Goal: Book appointment/travel/reservation

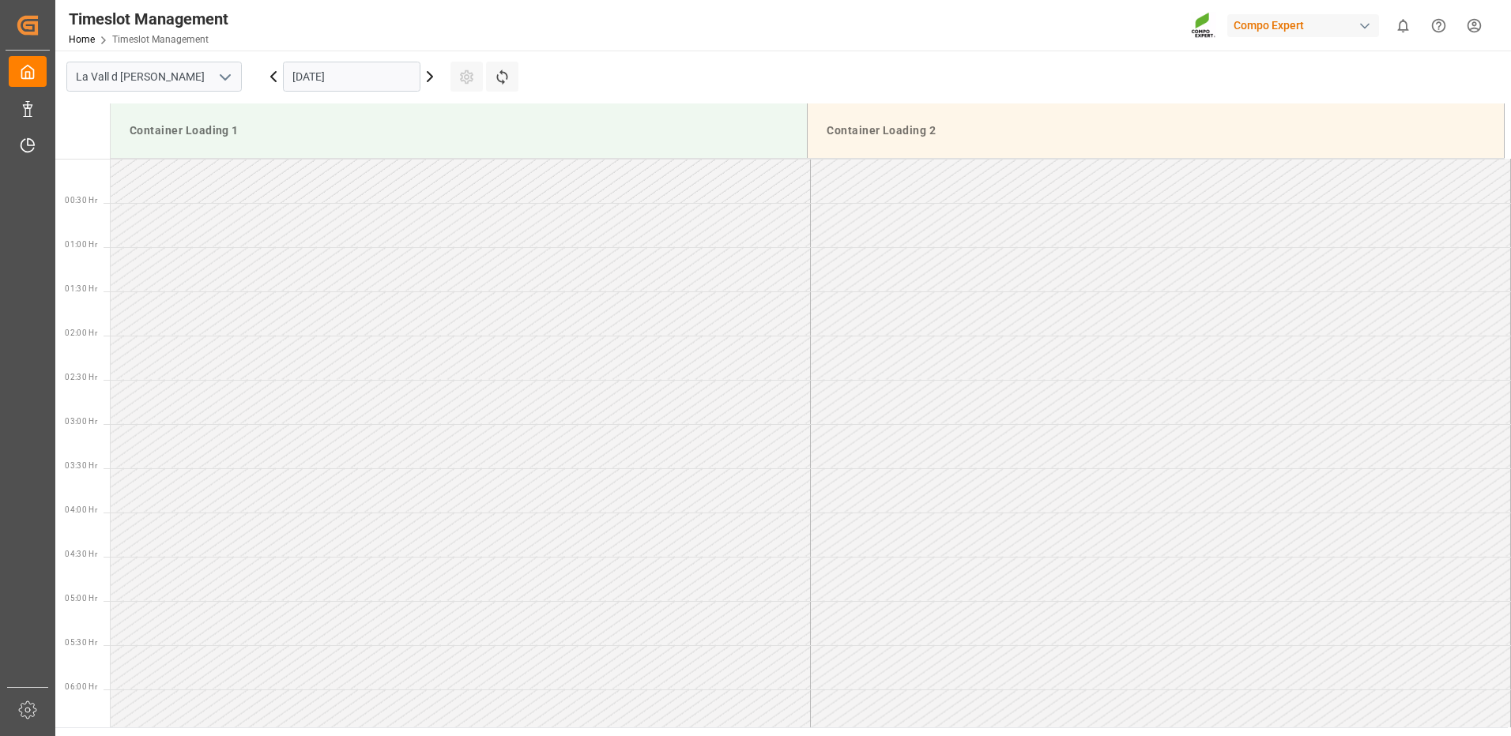
scroll to position [1090, 0]
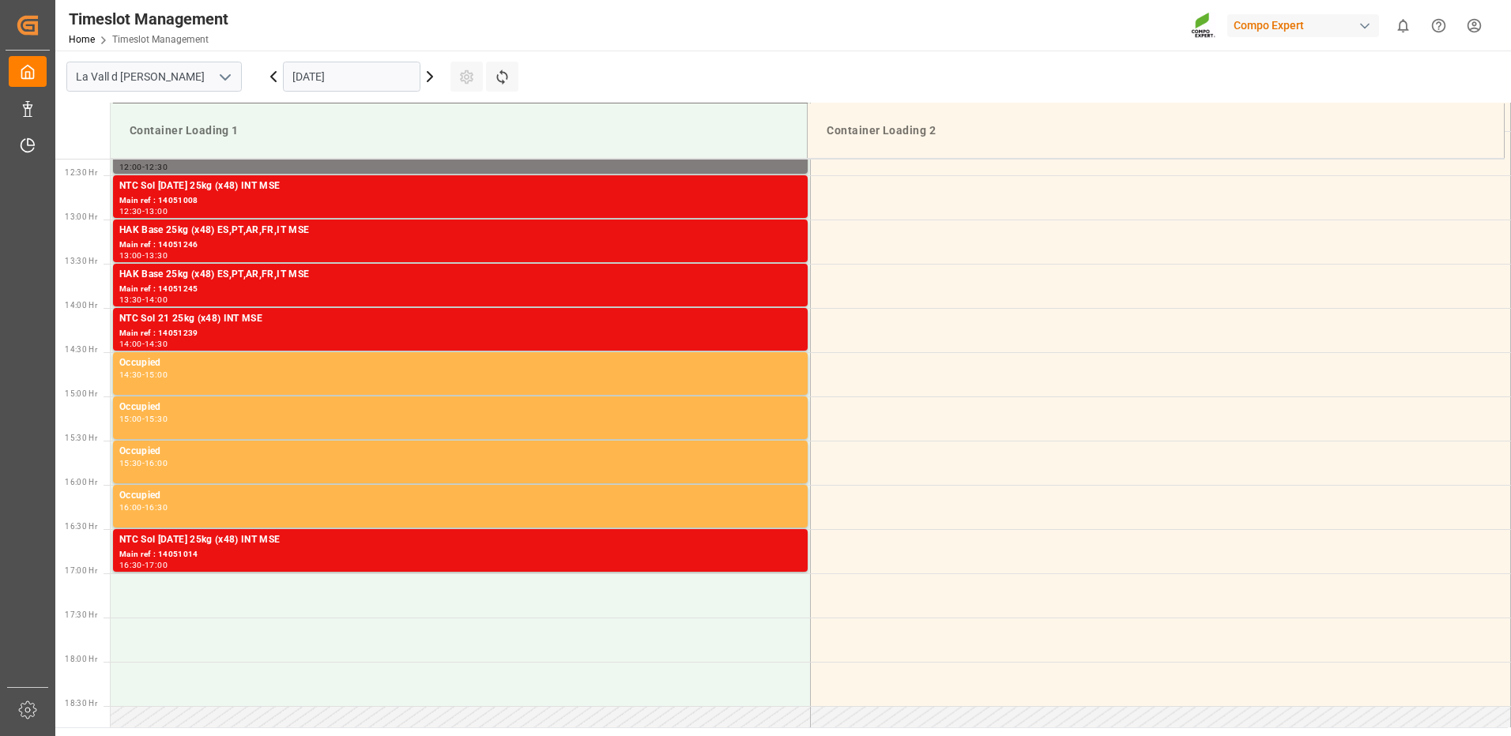
click at [352, 78] on input "[DATE]" at bounding box center [351, 77] width 137 height 30
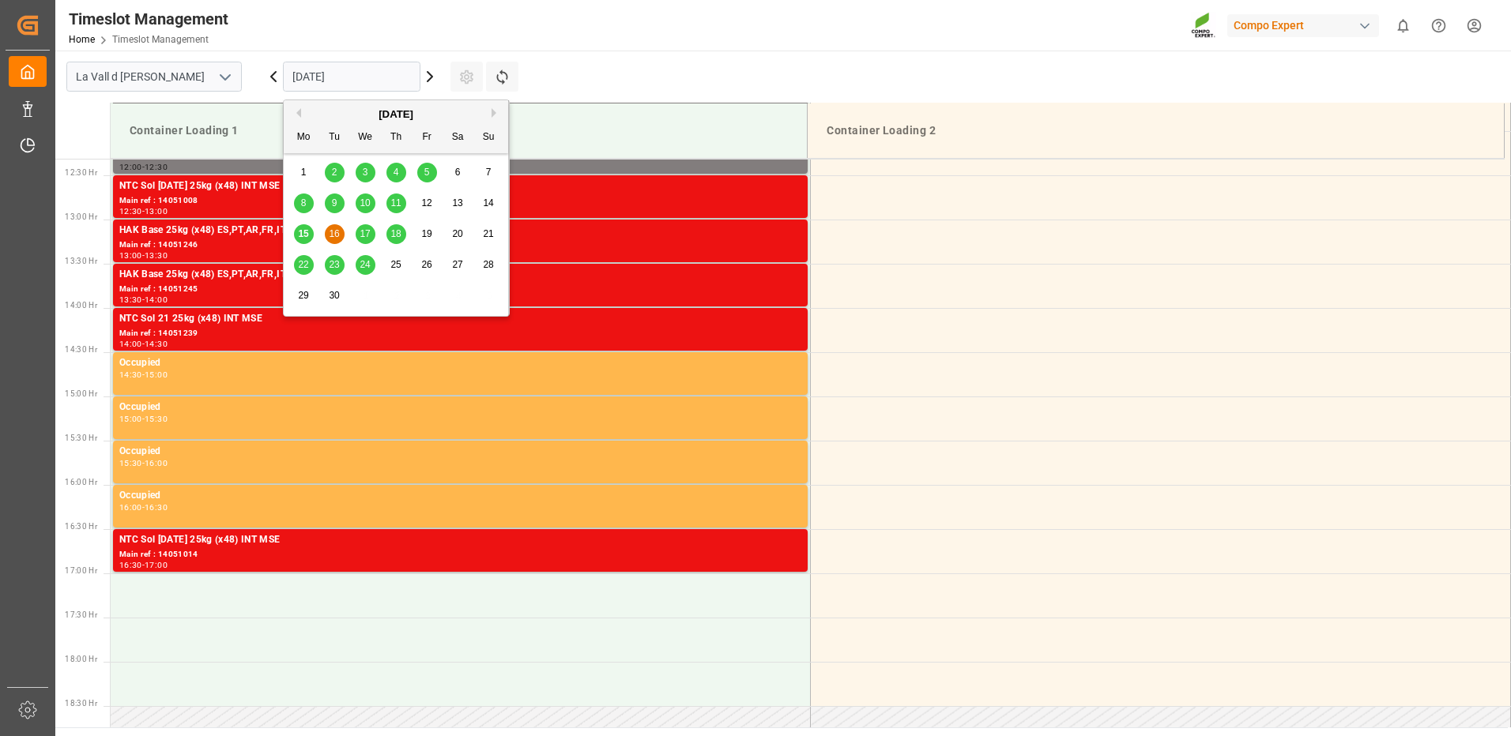
click at [306, 259] on span "22" at bounding box center [303, 264] width 10 height 11
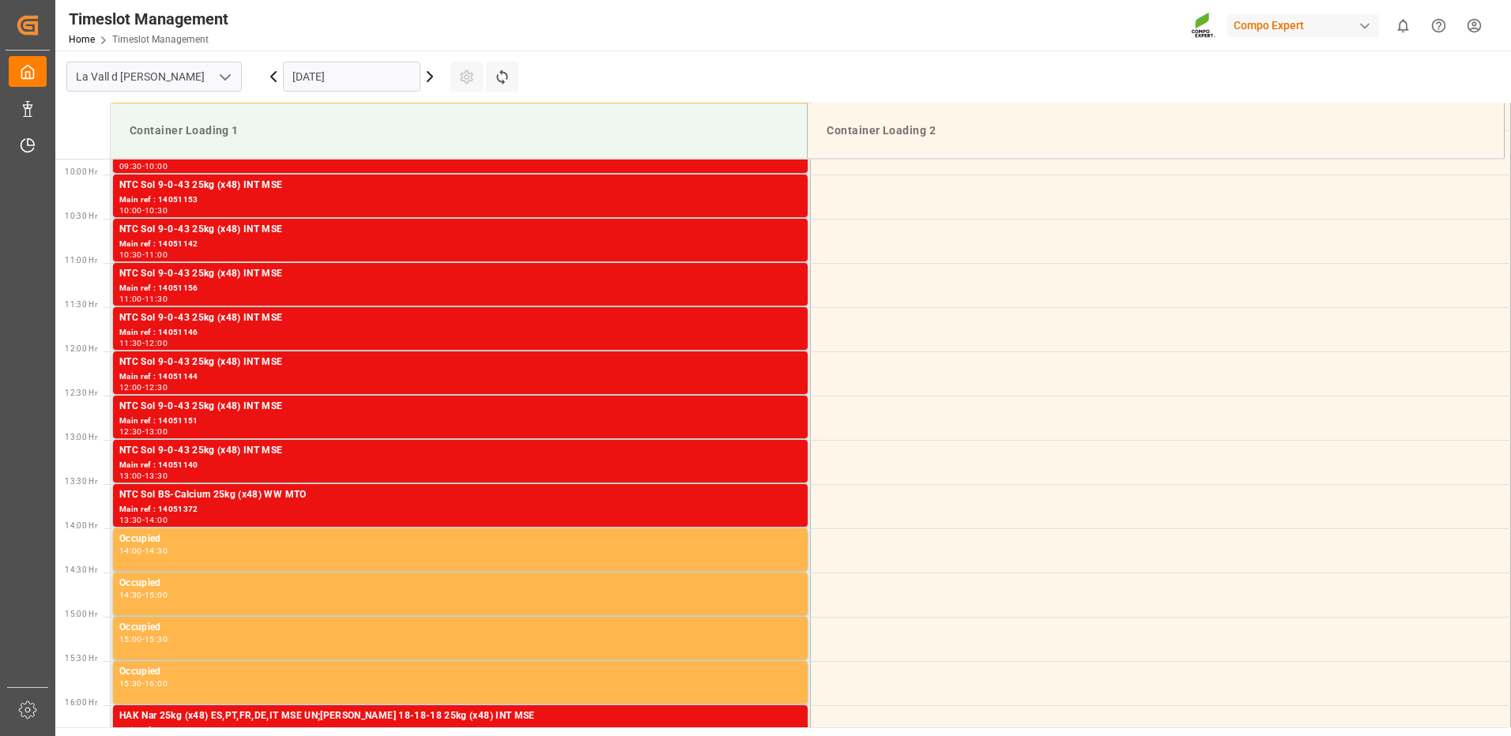
scroll to position [1027, 0]
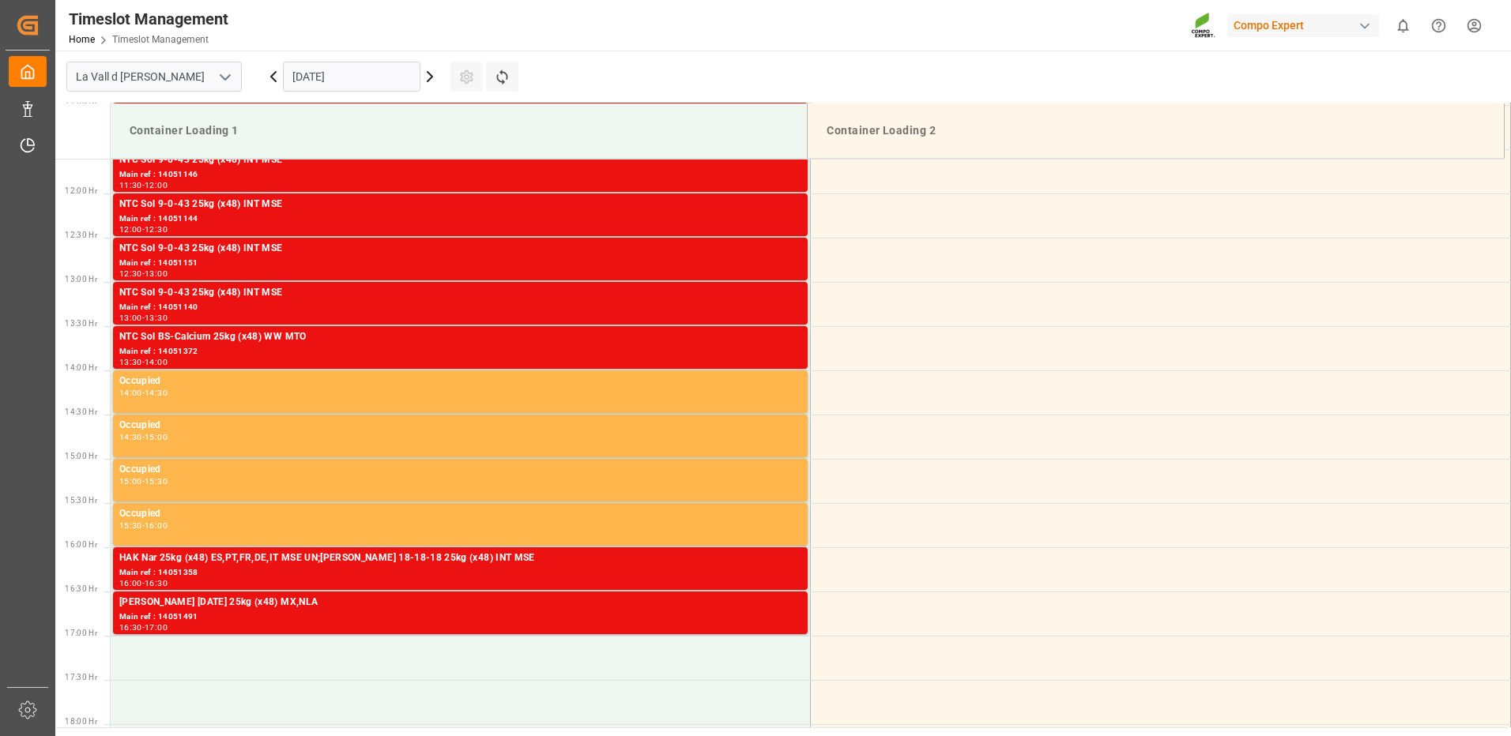
click at [341, 85] on input "[DATE]" at bounding box center [351, 77] width 137 height 30
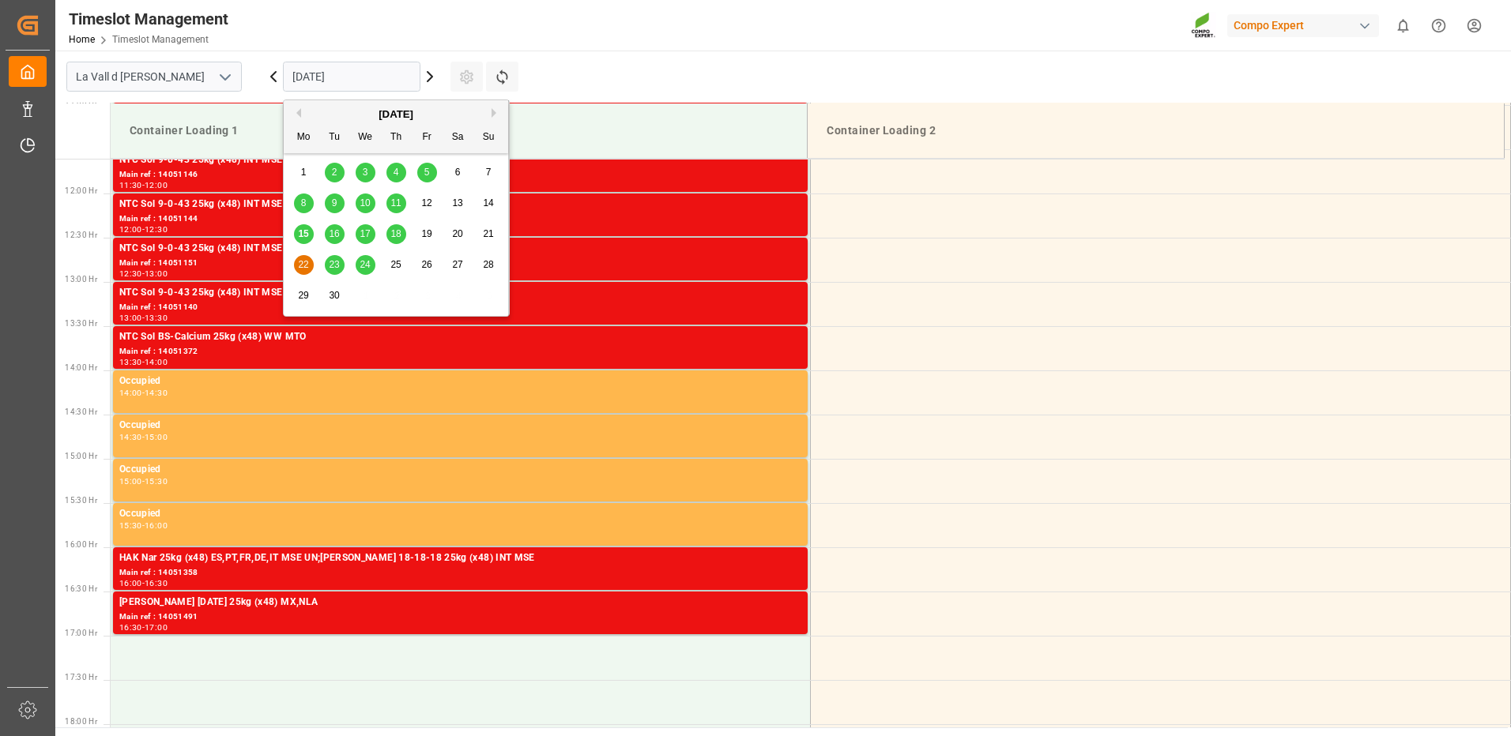
click at [337, 257] on div "23" at bounding box center [335, 265] width 20 height 19
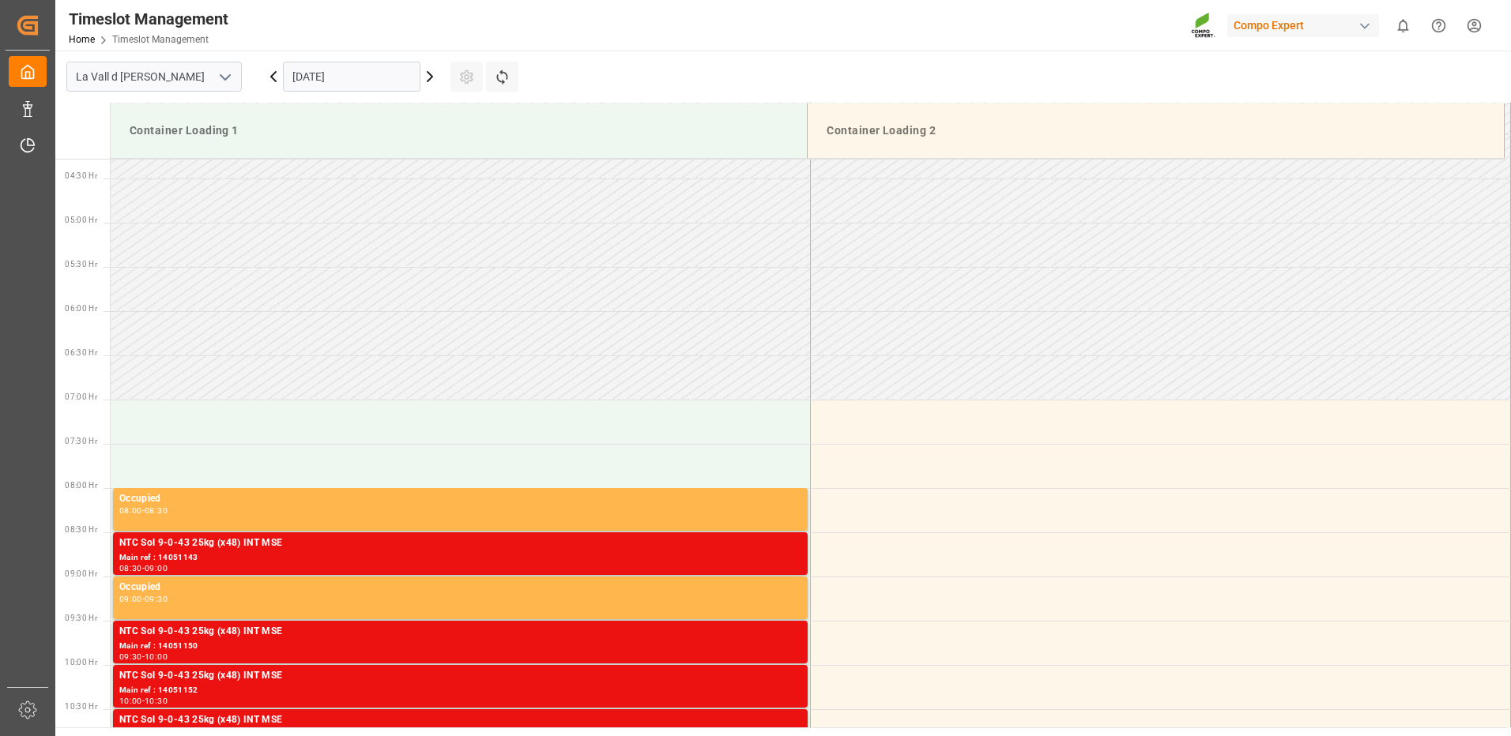
scroll to position [852, 0]
